Goal: Transaction & Acquisition: Purchase product/service

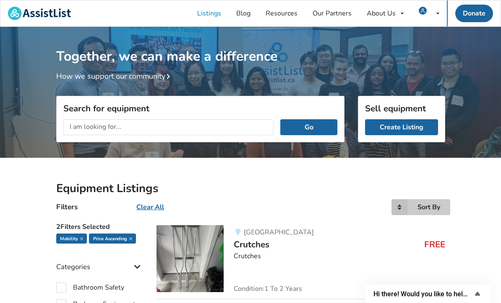
click at [400, 207] on icon at bounding box center [399, 208] width 16 height 16
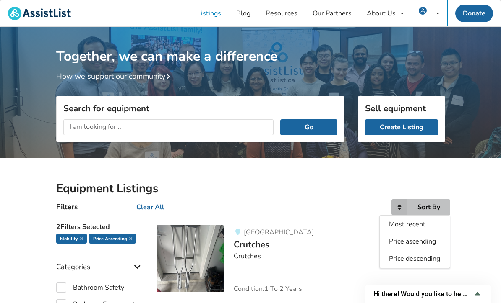
click at [405, 242] on span "Price ascending" at bounding box center [412, 241] width 47 height 9
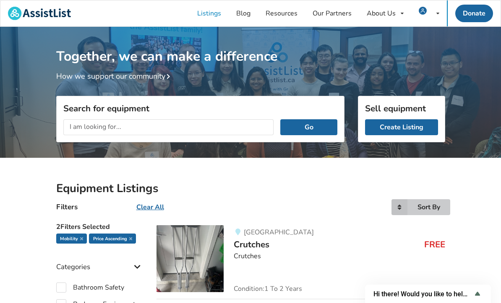
click at [402, 211] on icon at bounding box center [399, 208] width 16 height 16
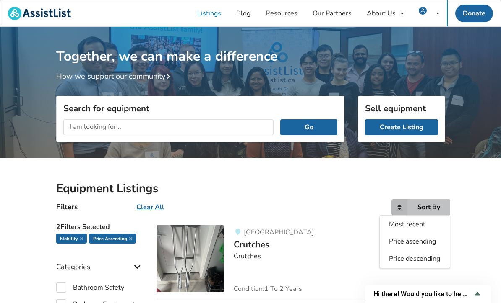
click at [413, 223] on span "Most recent" at bounding box center [407, 224] width 36 height 9
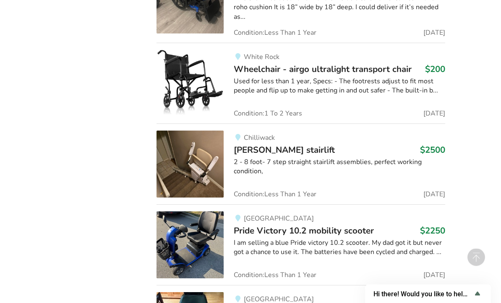
scroll to position [750, 0]
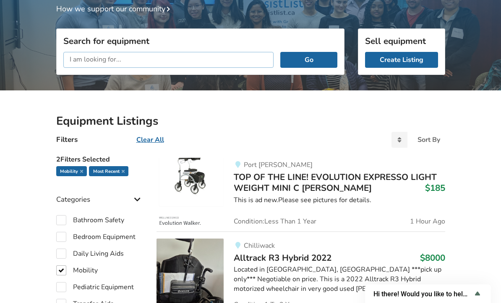
scroll to position [0, 0]
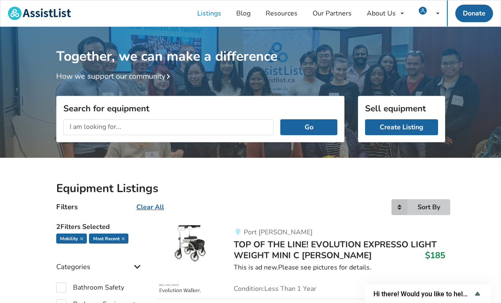
click at [400, 208] on icon at bounding box center [399, 208] width 16 height 16
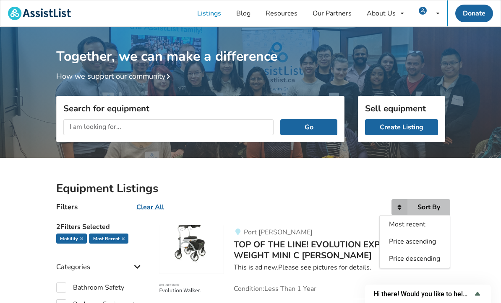
click at [415, 244] on span "Price ascending" at bounding box center [412, 241] width 47 height 9
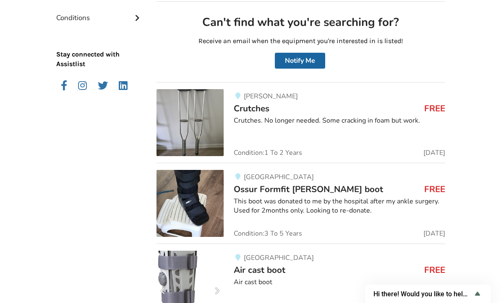
scroll to position [483, 0]
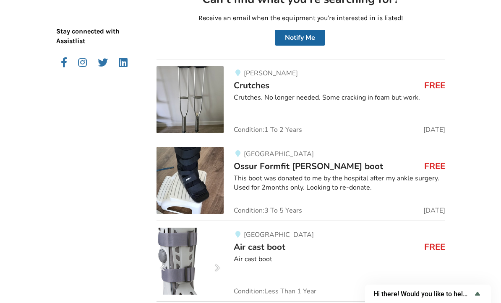
click at [198, 185] on img at bounding box center [189, 180] width 67 height 67
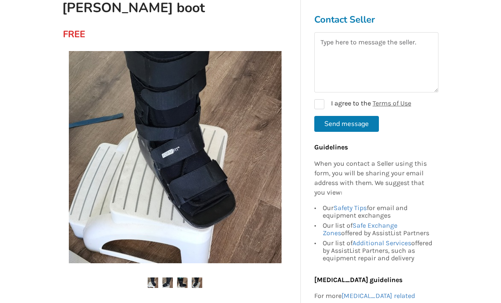
scroll to position [97, 0]
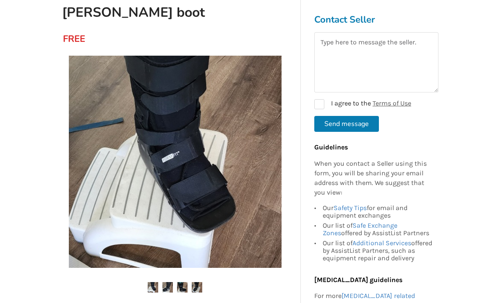
click at [165, 288] on img at bounding box center [167, 288] width 10 height 10
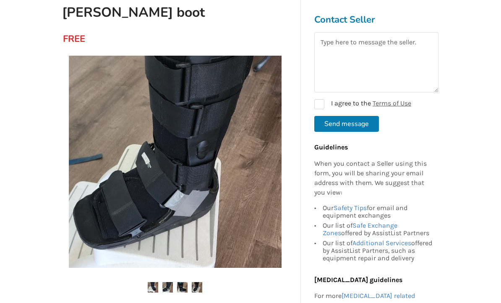
click at [187, 285] on img at bounding box center [182, 288] width 10 height 10
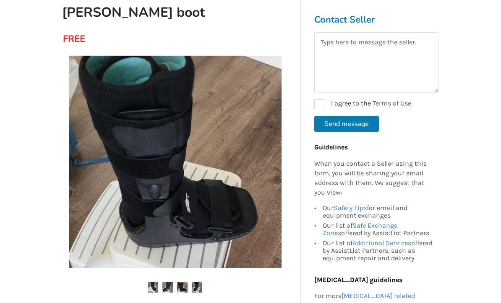
click at [202, 287] on img at bounding box center [197, 288] width 10 height 10
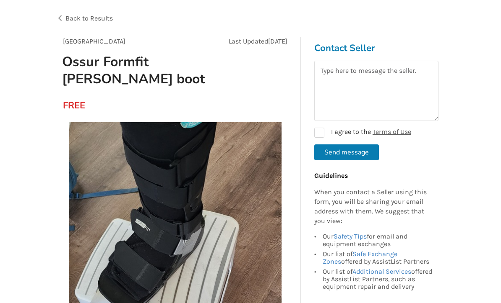
scroll to position [0, 0]
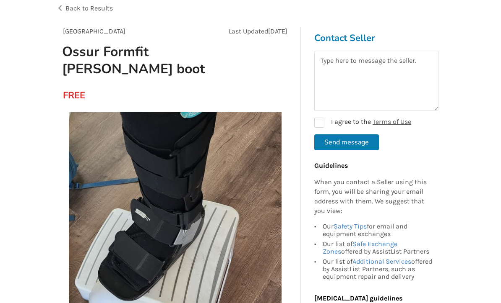
click at [82, 10] on span "Back to Results" at bounding box center [88, 9] width 47 height 8
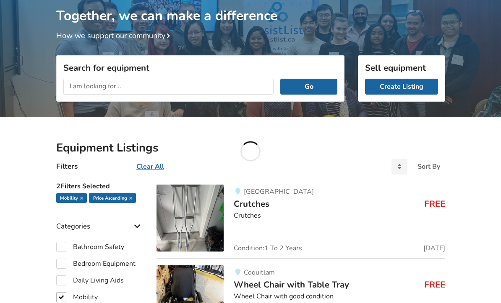
scroll to position [483, 0]
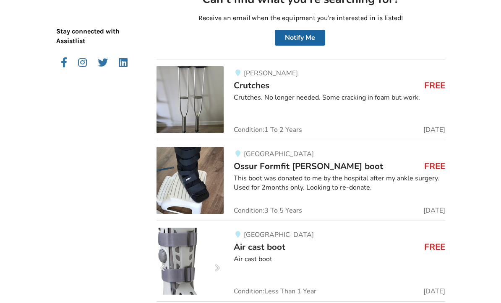
click at [195, 274] on img at bounding box center [189, 261] width 67 height 67
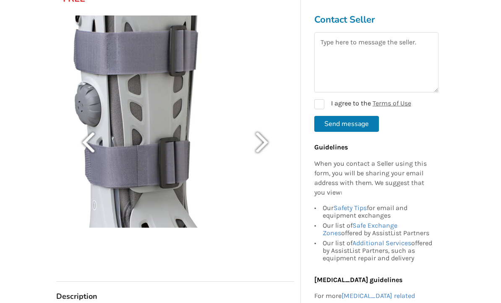
scroll to position [120, 0]
click at [262, 149] on img at bounding box center [175, 122] width 213 height 213
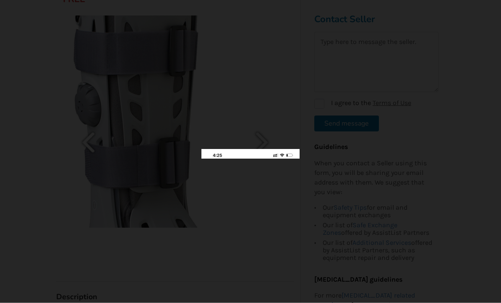
scroll to position [120, 0]
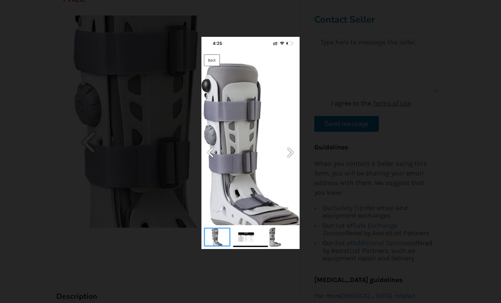
click at [247, 249] on img at bounding box center [250, 143] width 98 height 213
click at [248, 249] on img at bounding box center [250, 143] width 98 height 213
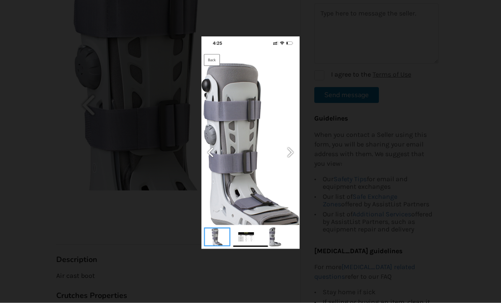
scroll to position [158, 0]
click at [394, 103] on div at bounding box center [250, 143] width 311 height 213
click at [431, 59] on div at bounding box center [250, 151] width 501 height 303
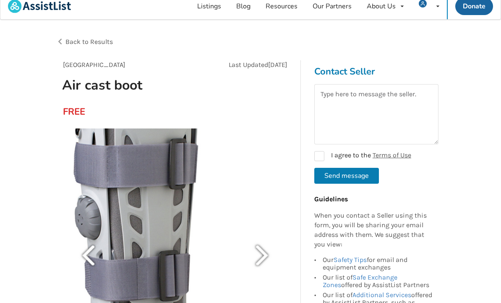
scroll to position [0, 0]
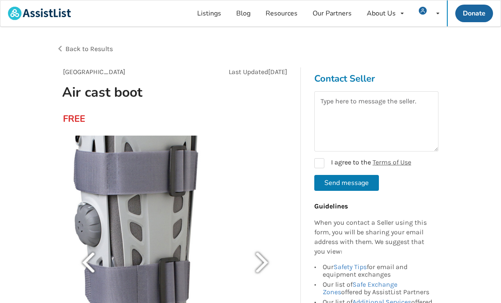
click at [85, 54] on div "Back to Results" at bounding box center [153, 48] width 195 height 23
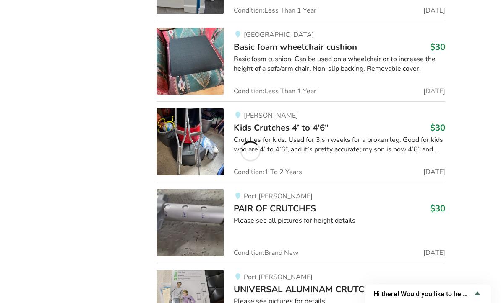
scroll to position [3297, 0]
click at [189, 55] on img at bounding box center [189, 61] width 67 height 67
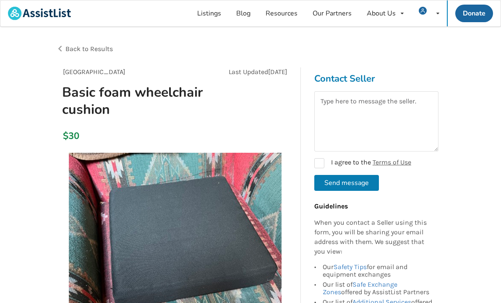
click at [84, 56] on div "Back to Results" at bounding box center [153, 48] width 195 height 23
